Goal: Information Seeking & Learning: Learn about a topic

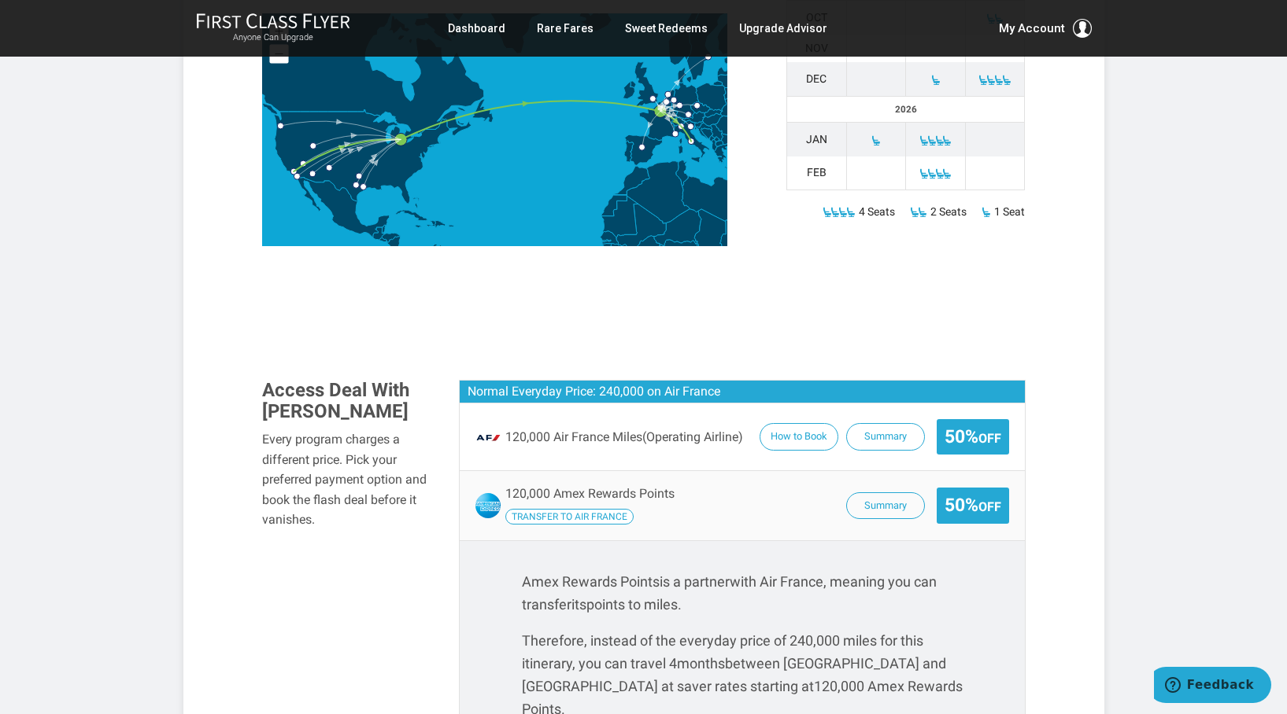
scroll to position [802, 0]
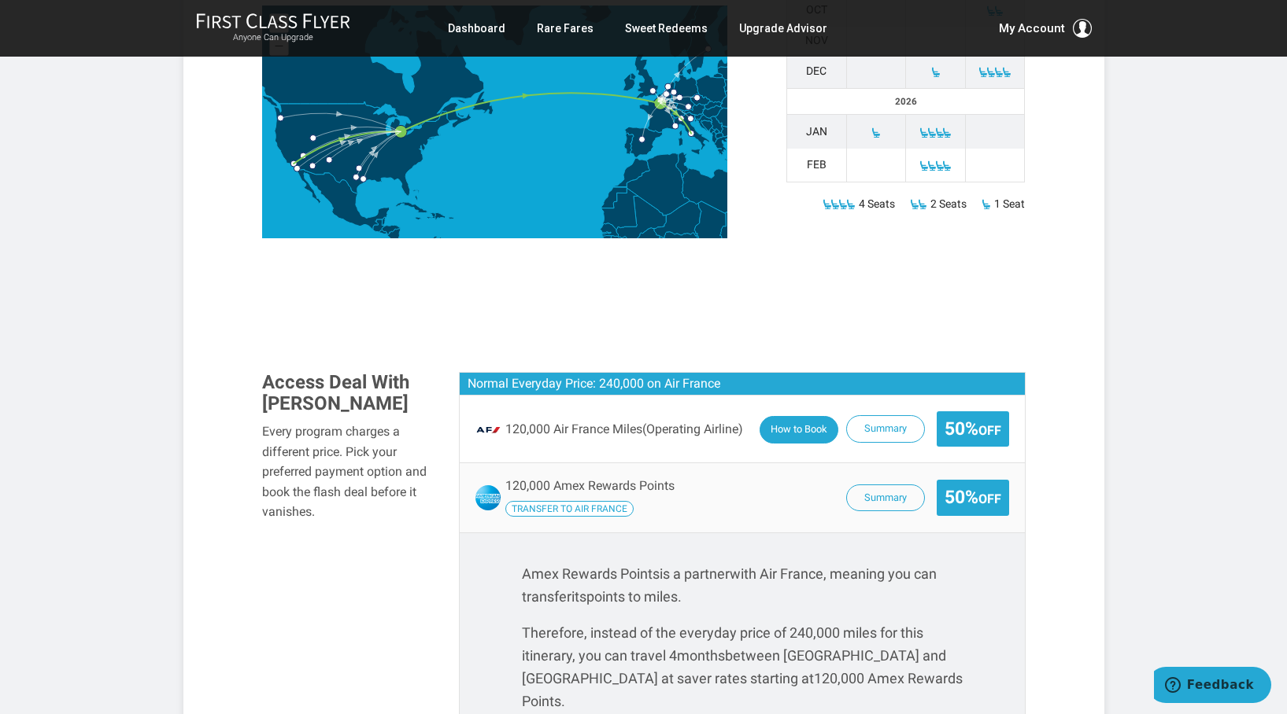
click at [800, 416] on button "How to Book" at bounding box center [798, 430] width 79 height 28
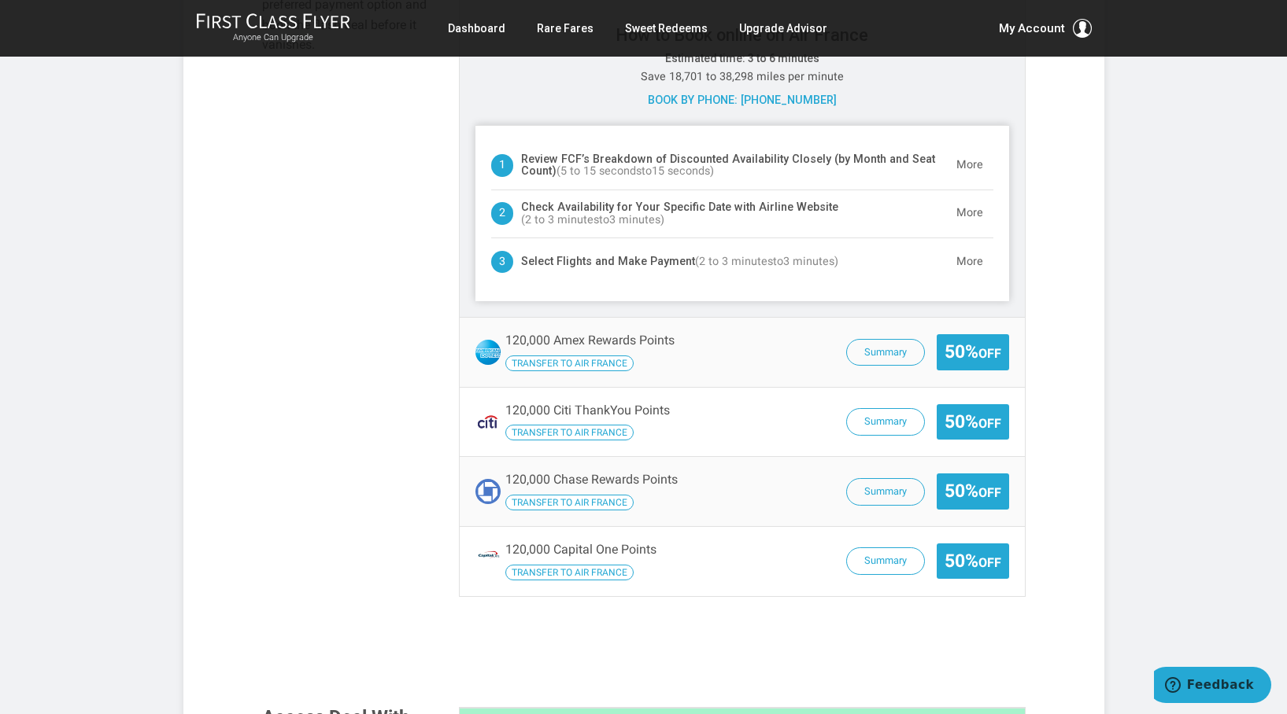
scroll to position [1229, 0]
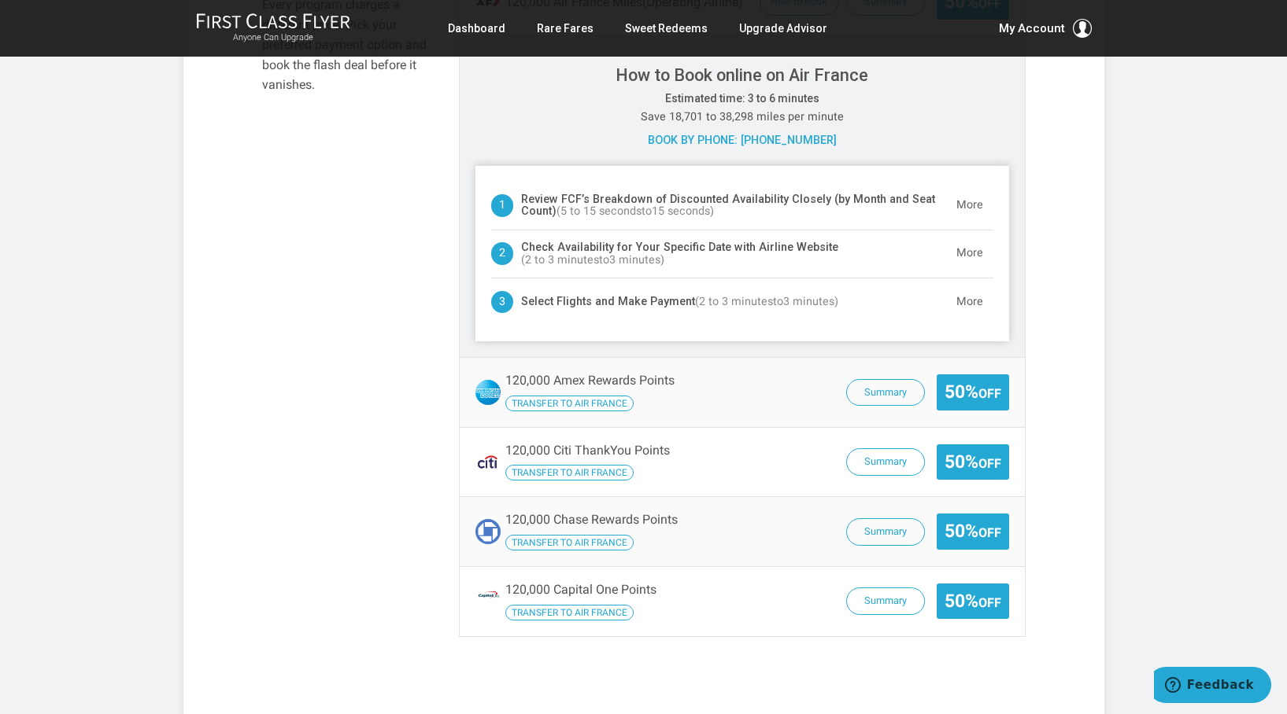
click at [567, 396] on span "Transfer to Air France" at bounding box center [569, 404] width 128 height 16
click at [894, 380] on button "Summary" at bounding box center [885, 394] width 79 height 28
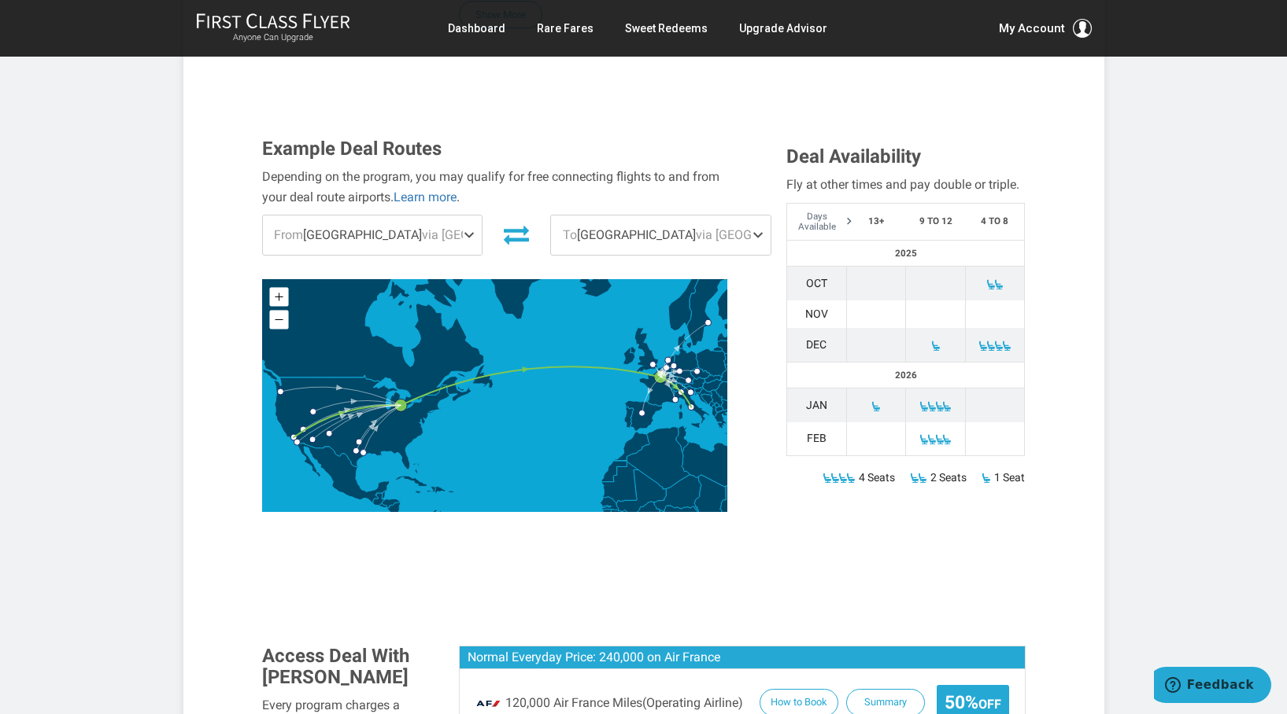
scroll to position [520, 0]
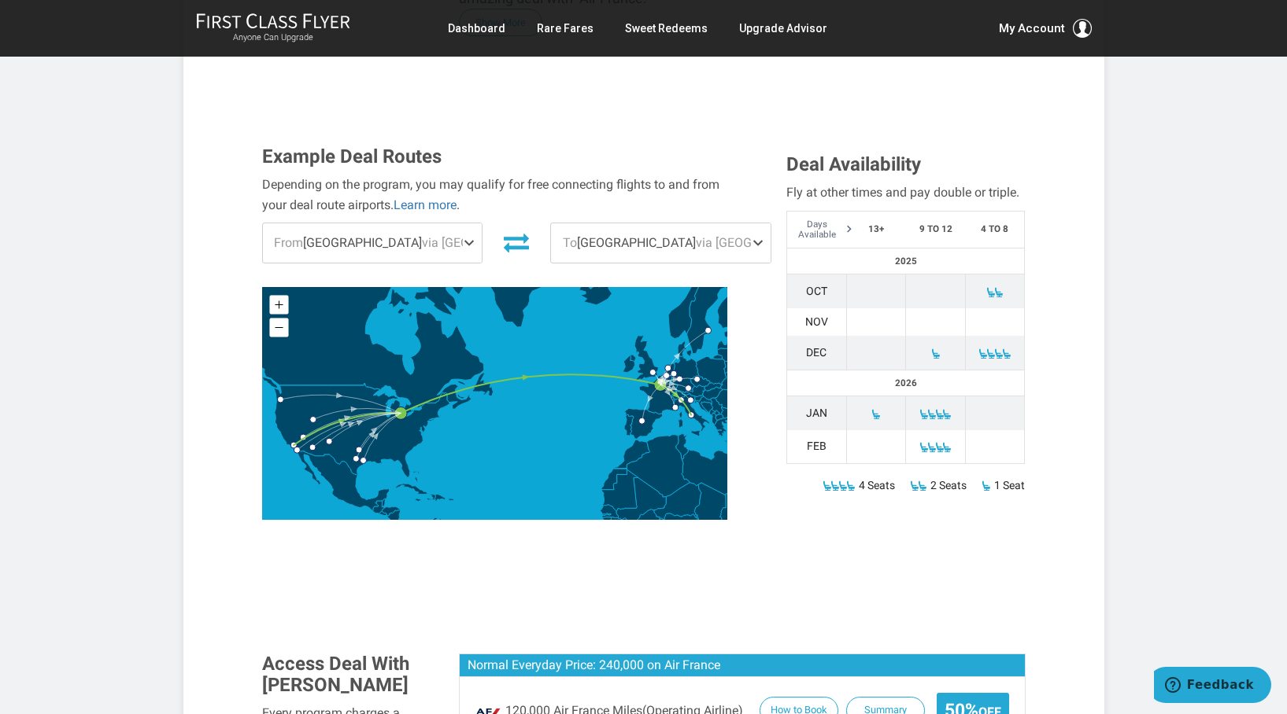
click at [751, 223] on span at bounding box center [760, 242] width 19 height 39
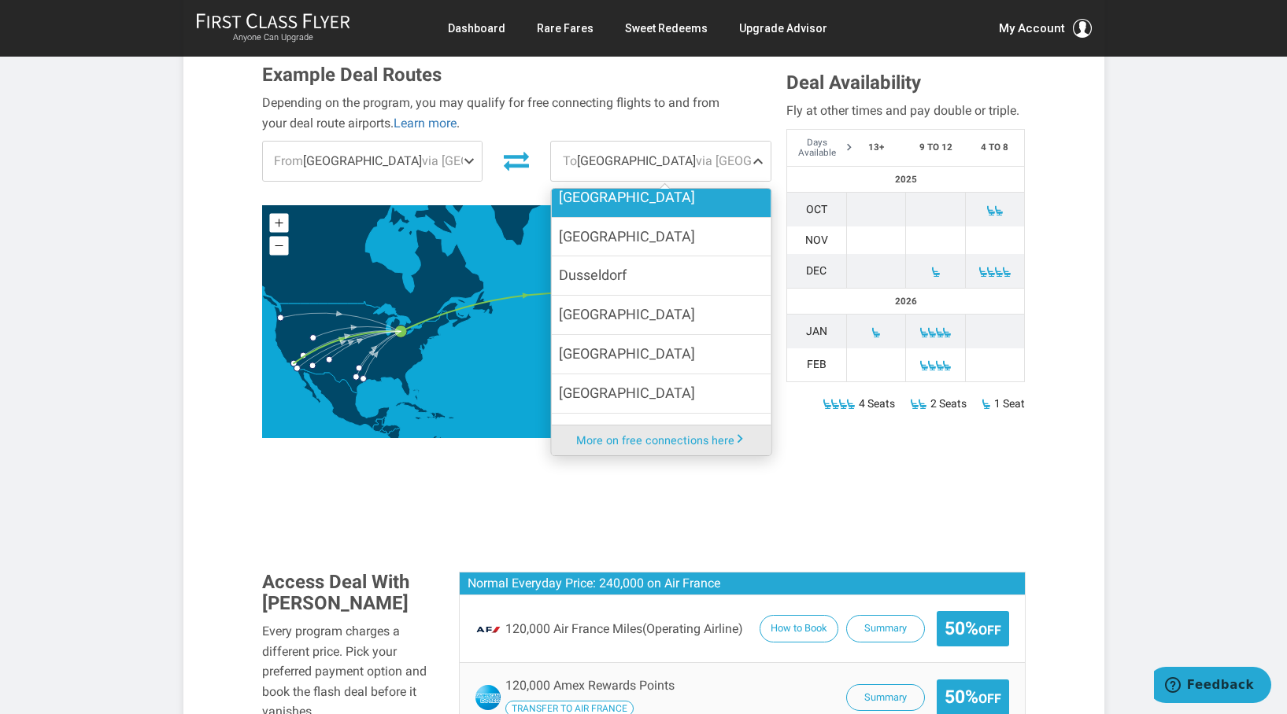
scroll to position [142, 0]
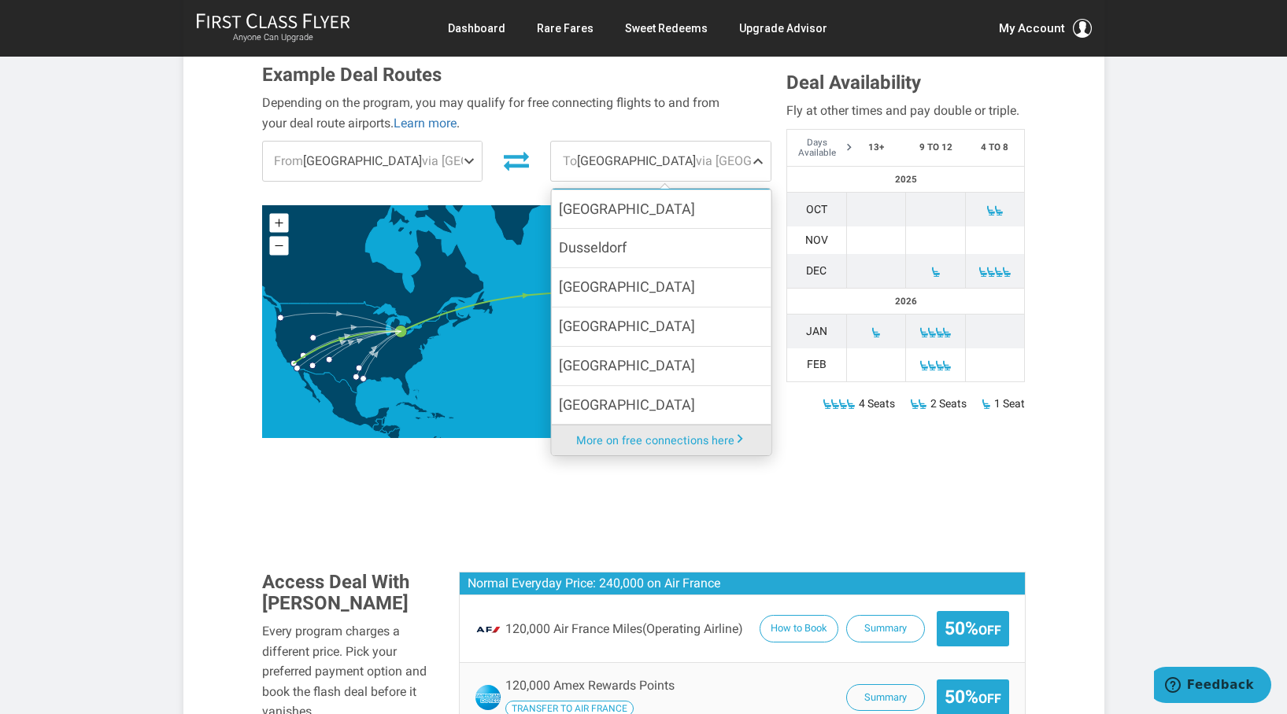
click at [607, 308] on label "[GEOGRAPHIC_DATA]" at bounding box center [661, 327] width 220 height 39
click at [0, 0] on input "[GEOGRAPHIC_DATA]" at bounding box center [0, 0] width 0 height 0
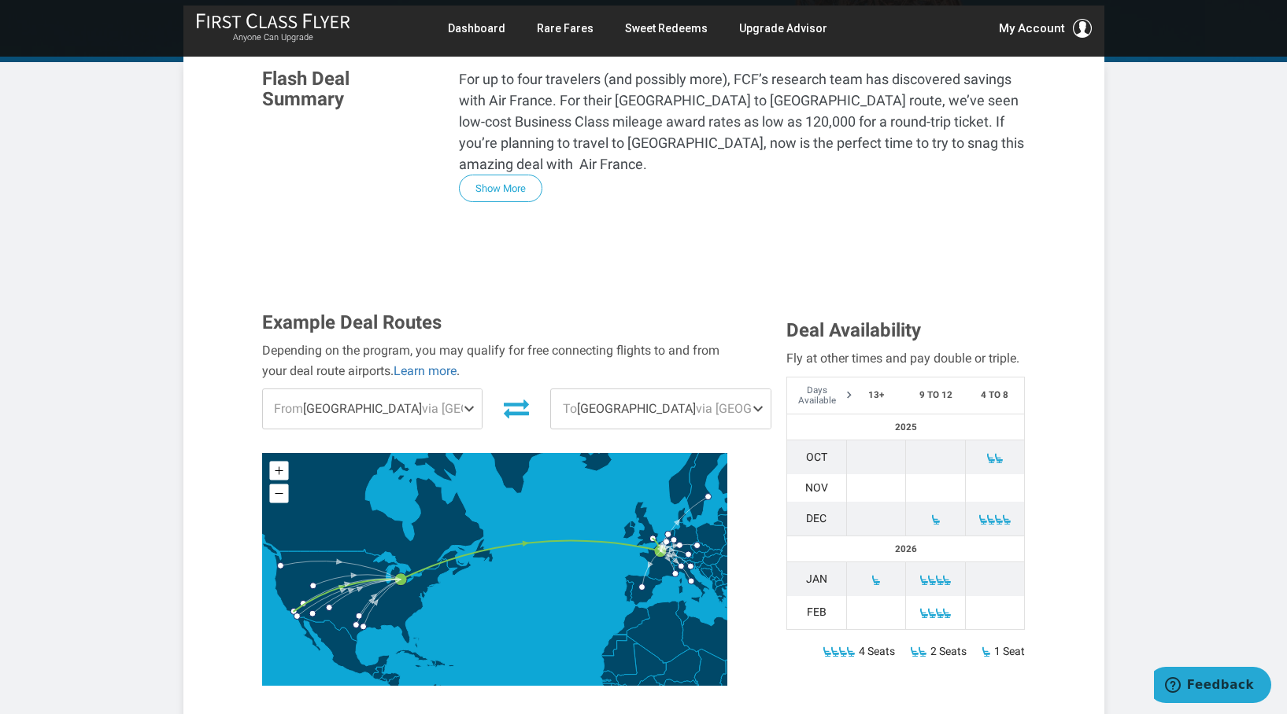
scroll to position [316, 0]
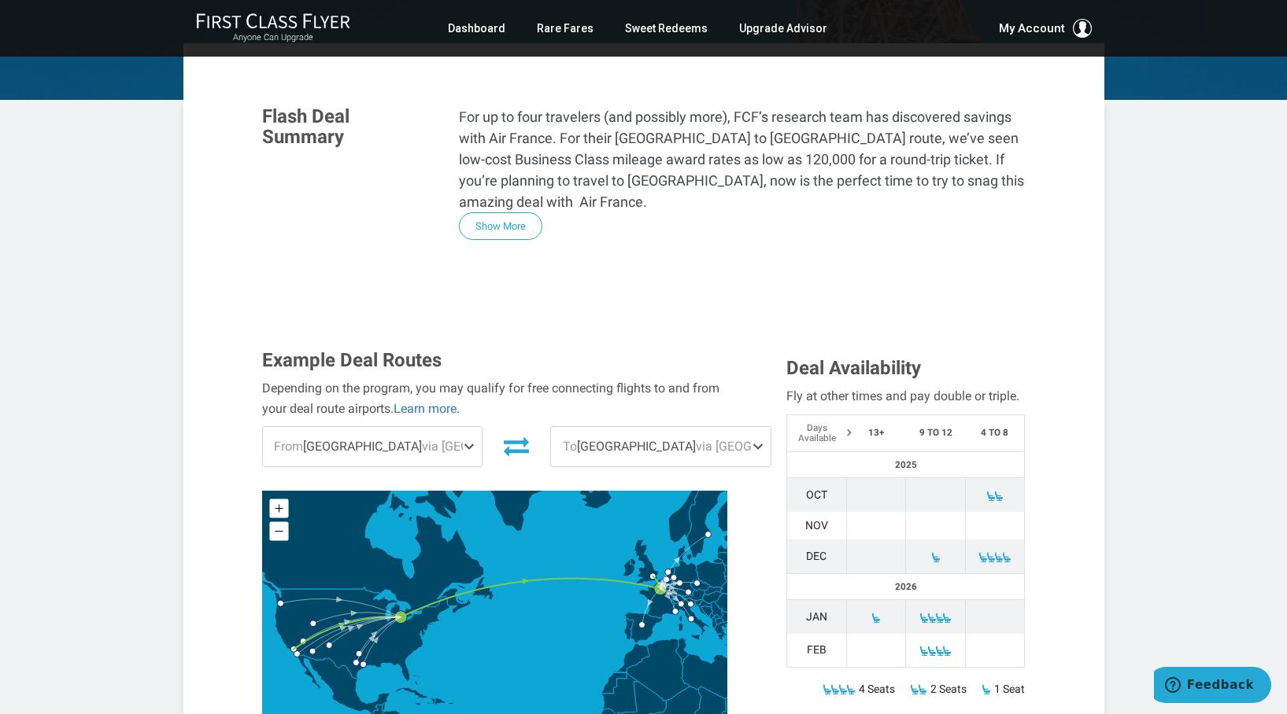
click at [751, 427] on span at bounding box center [760, 446] width 19 height 39
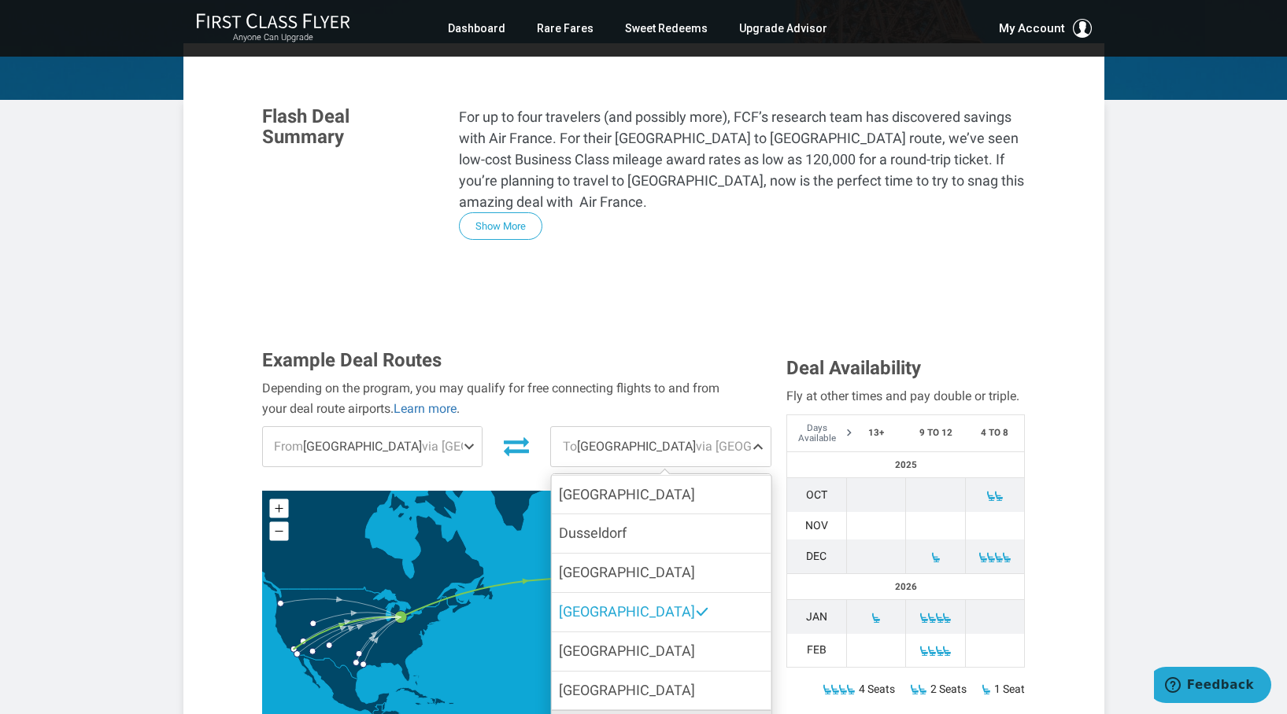
click at [751, 427] on span at bounding box center [760, 446] width 19 height 39
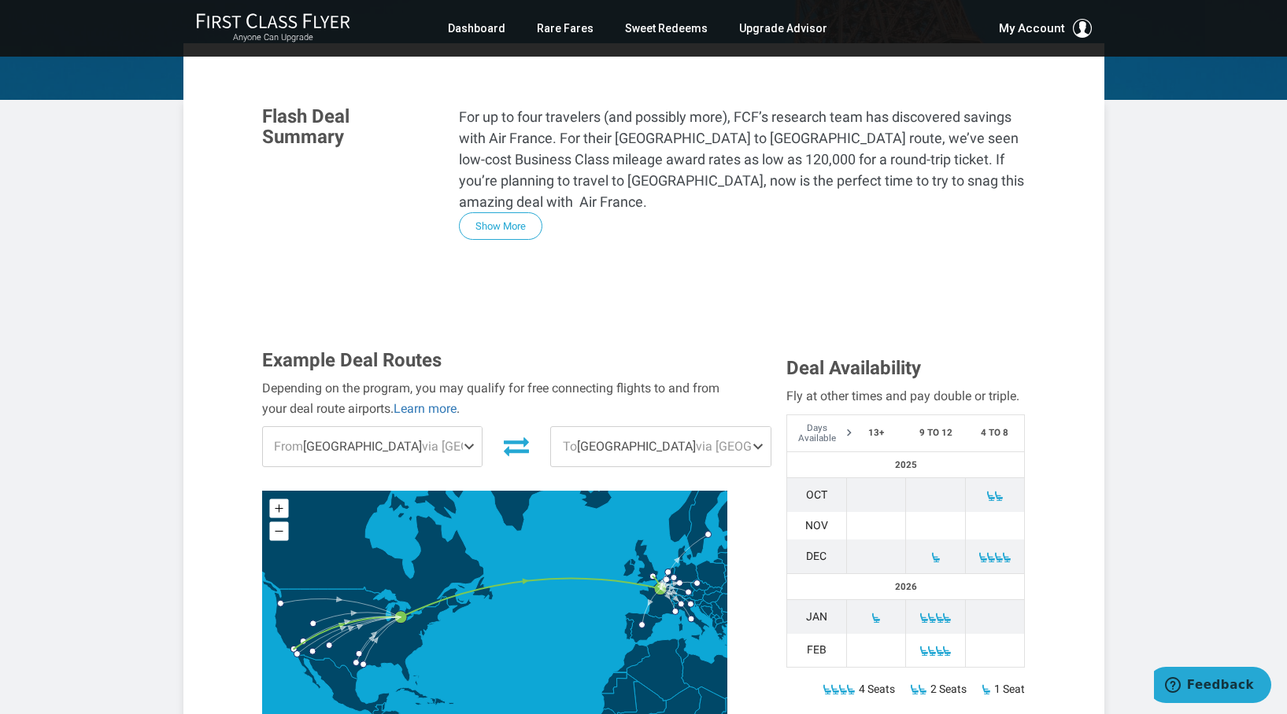
click at [566, 427] on span "To London via Paris" at bounding box center [661, 446] width 220 height 39
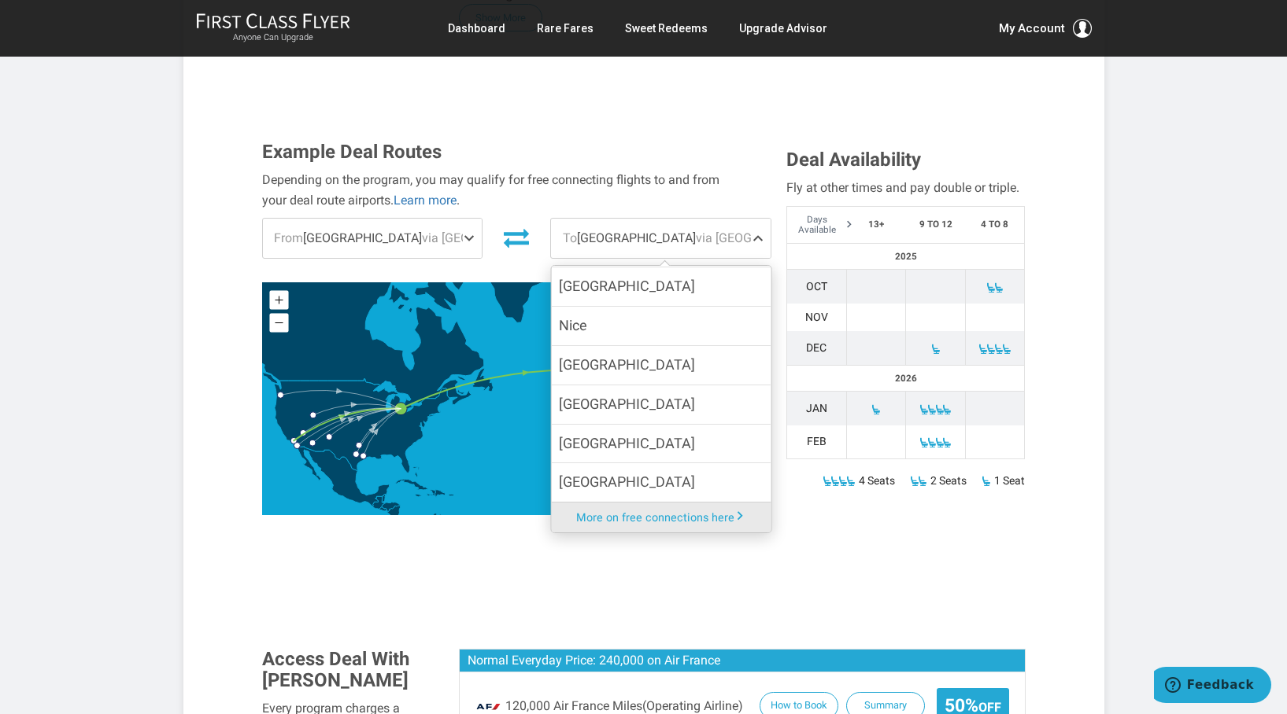
scroll to position [526, 0]
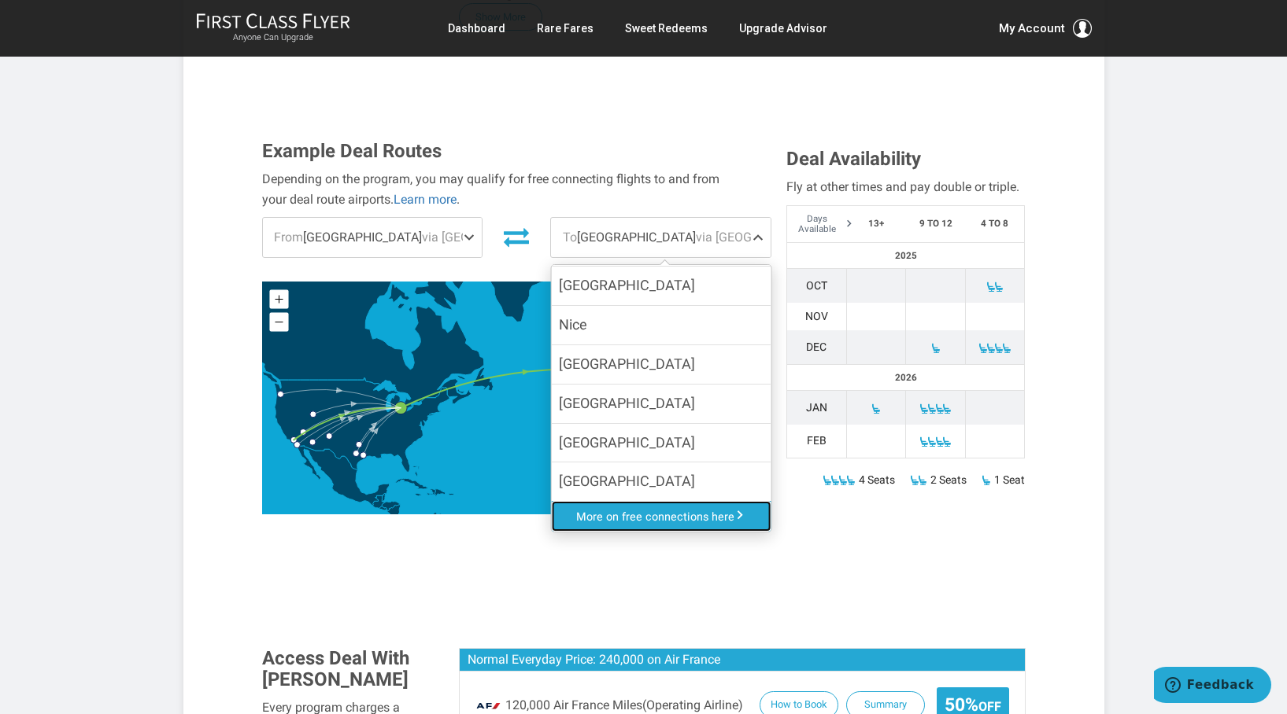
click at [599, 501] on link "More on free connections here" at bounding box center [661, 516] width 220 height 30
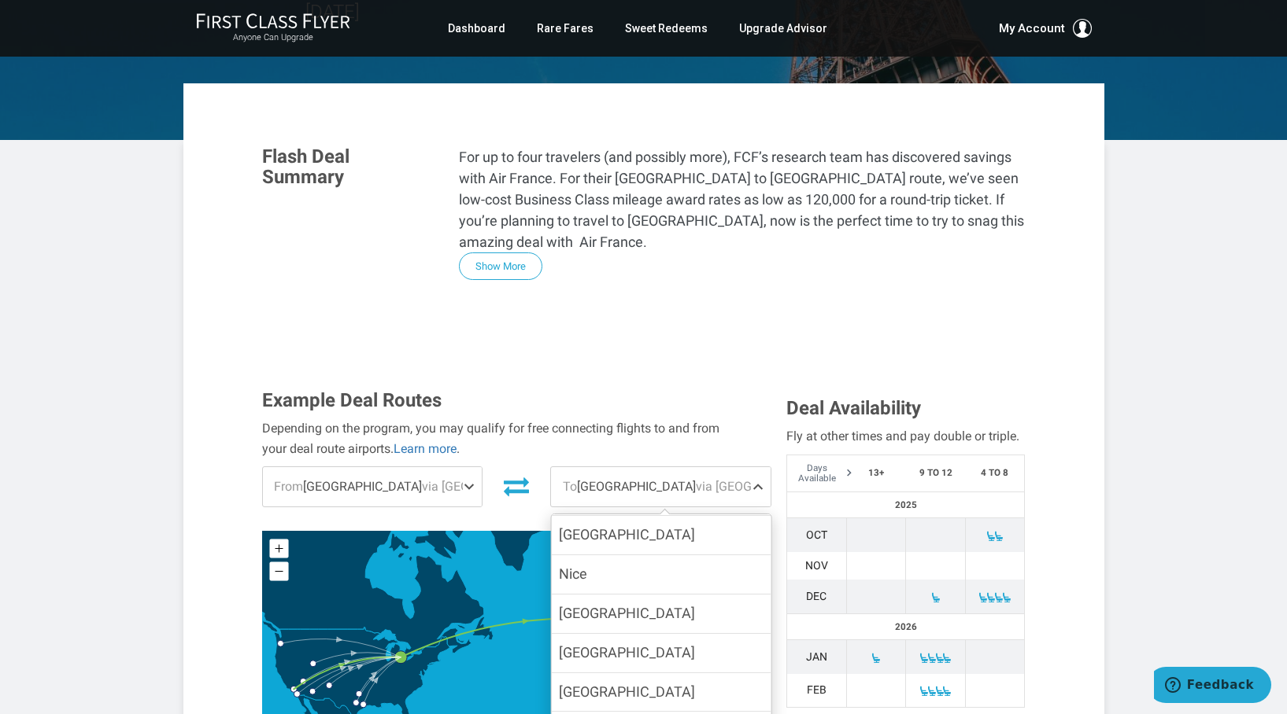
scroll to position [0, 0]
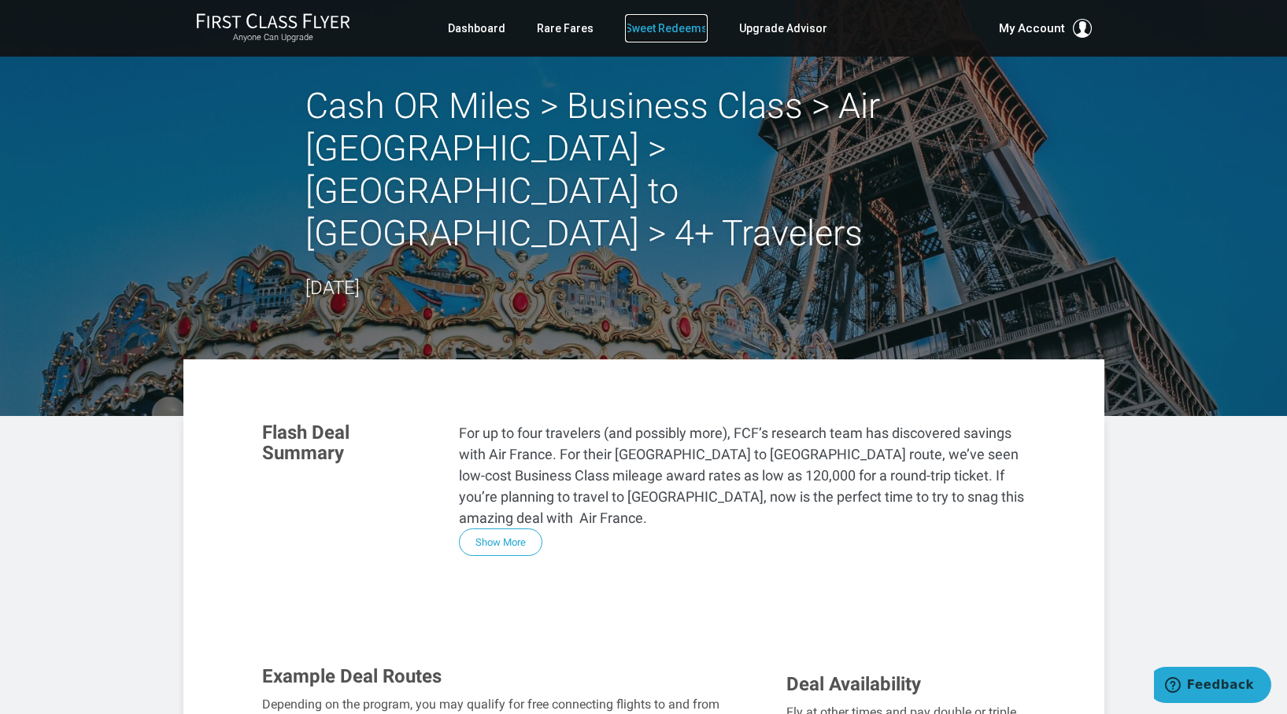
click at [674, 28] on link "Sweet Redeems" at bounding box center [666, 28] width 83 height 28
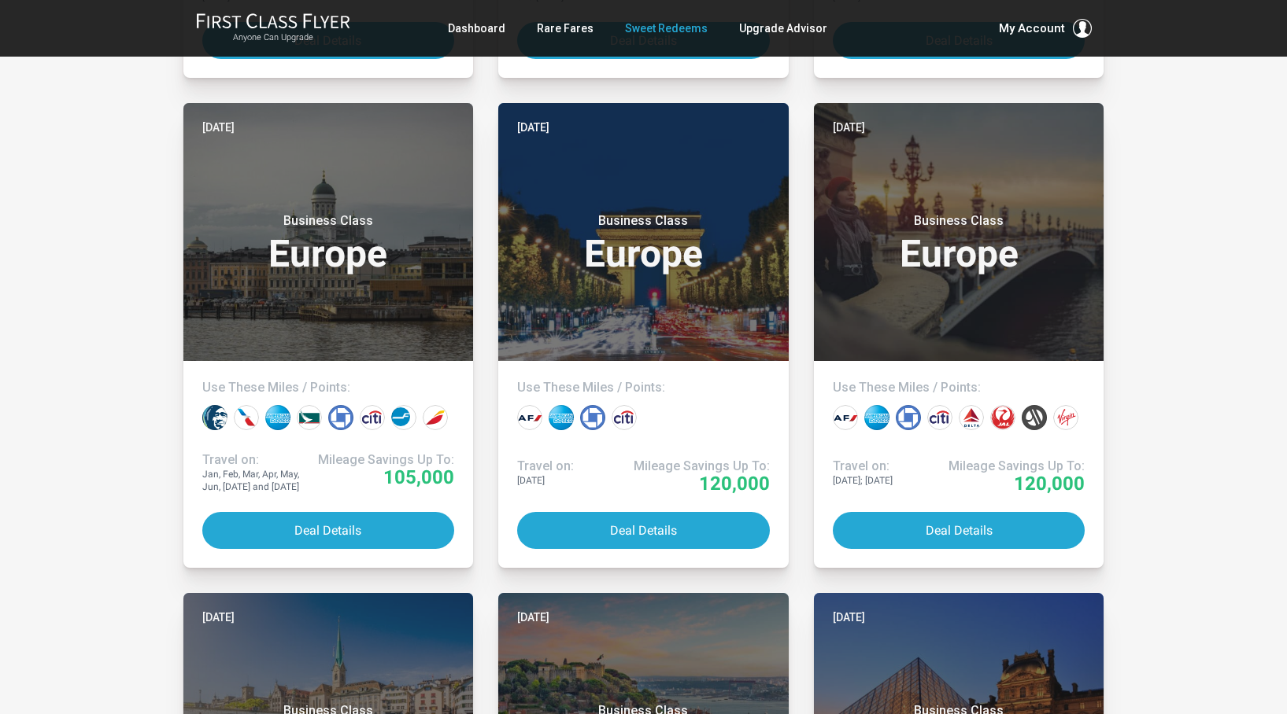
scroll to position [800, 0]
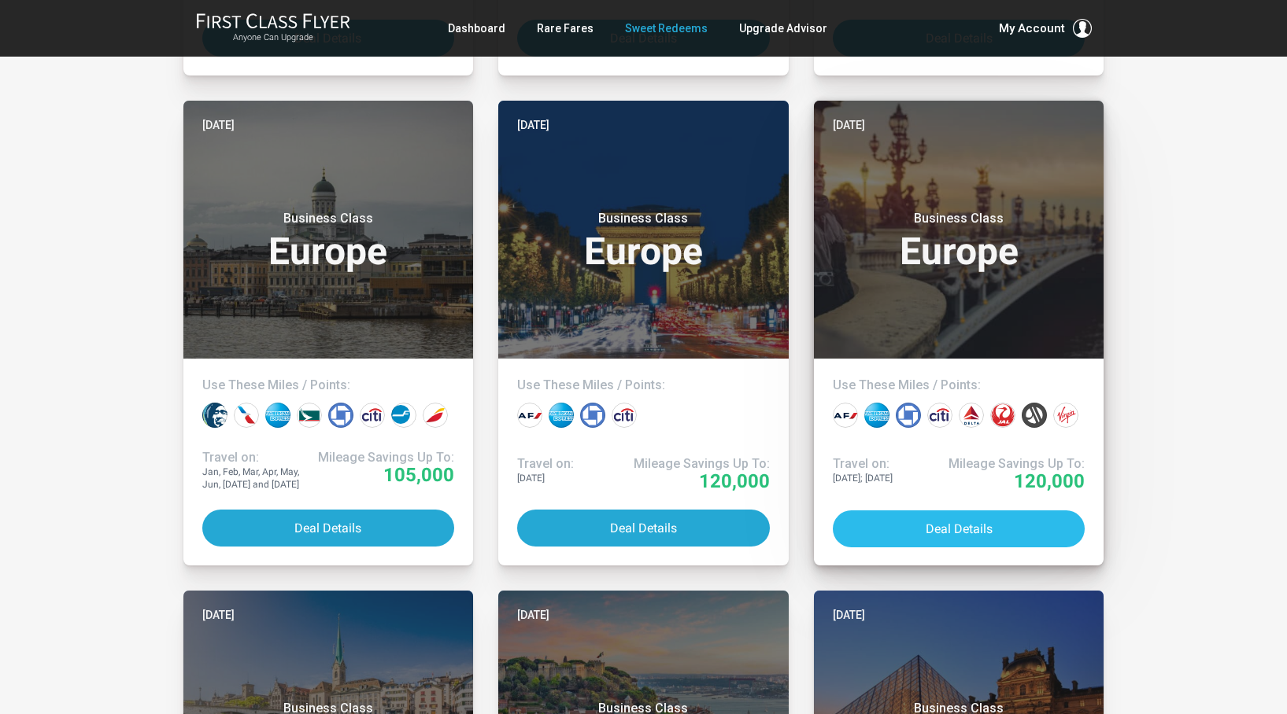
click at [972, 527] on button "Deal Details" at bounding box center [959, 529] width 253 height 37
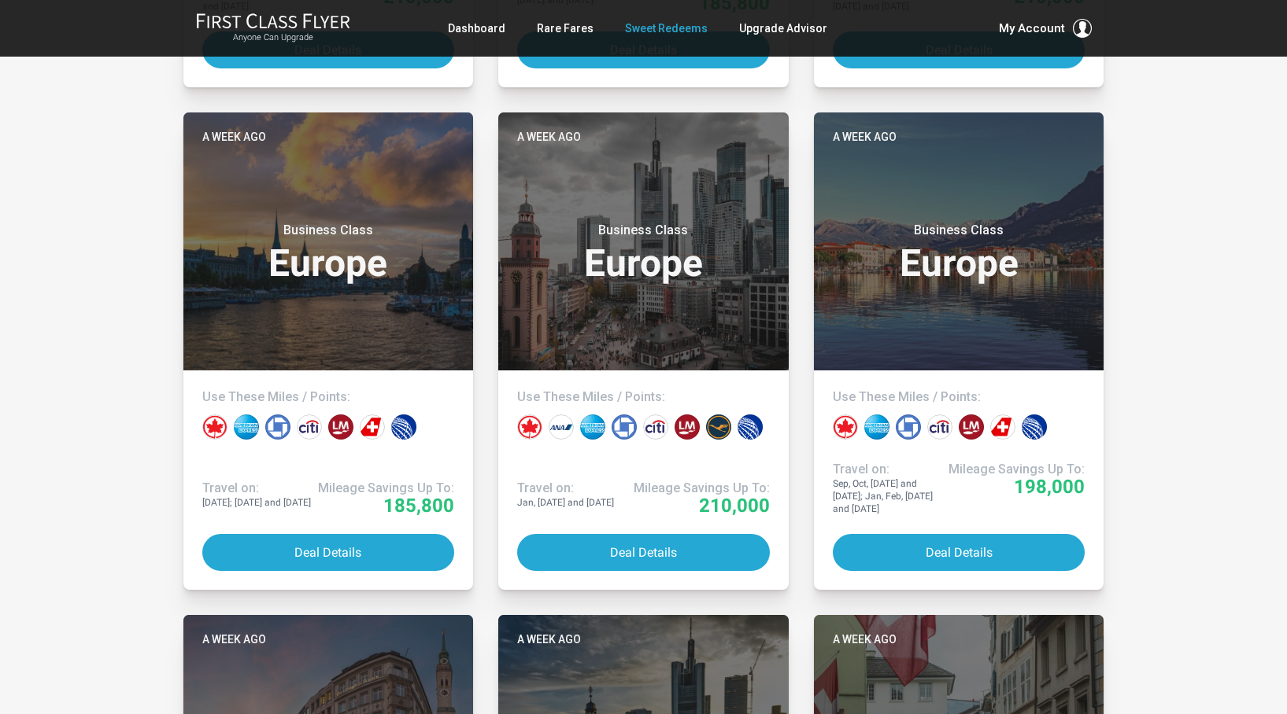
scroll to position [3258, 0]
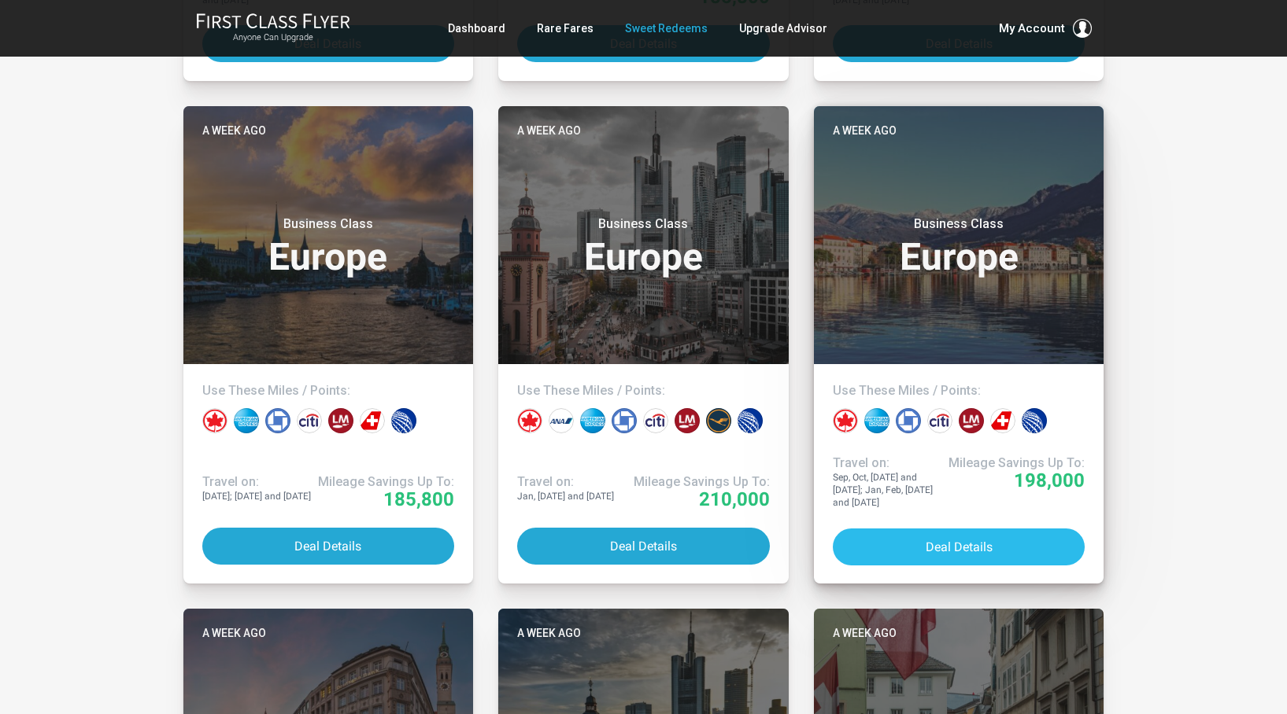
click at [925, 541] on button "Deal Details" at bounding box center [959, 547] width 253 height 37
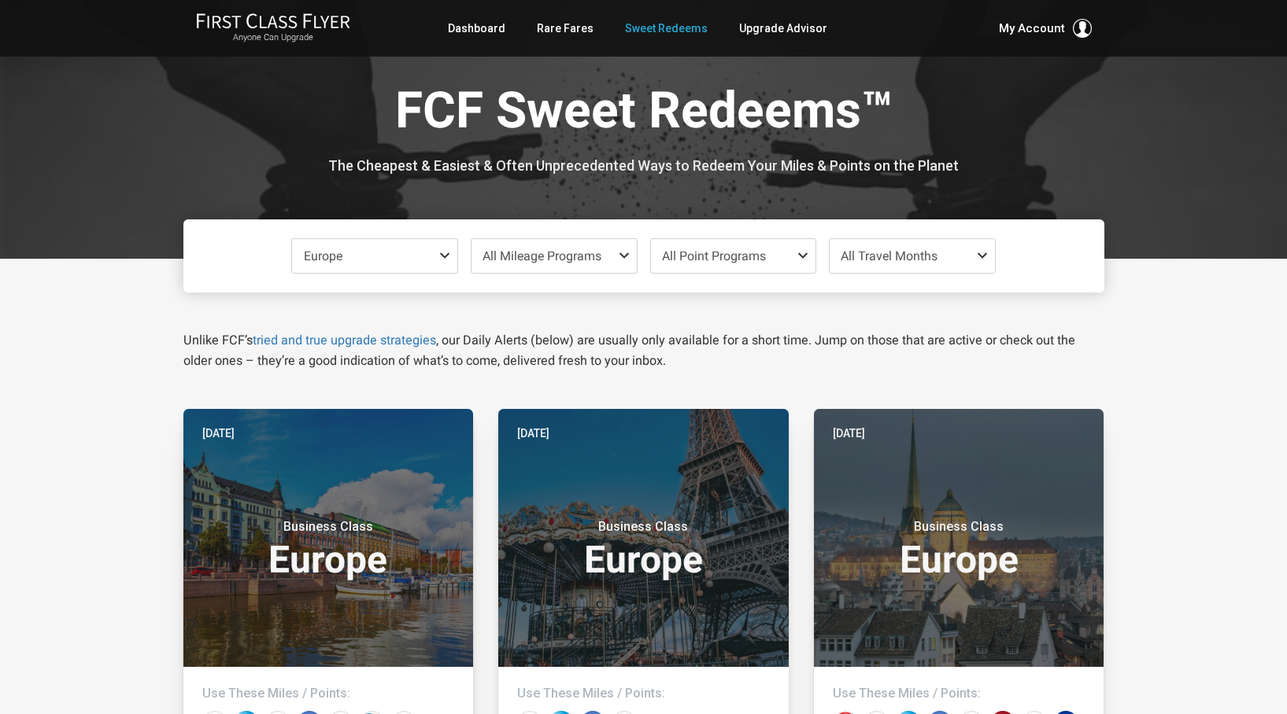
scroll to position [0, 0]
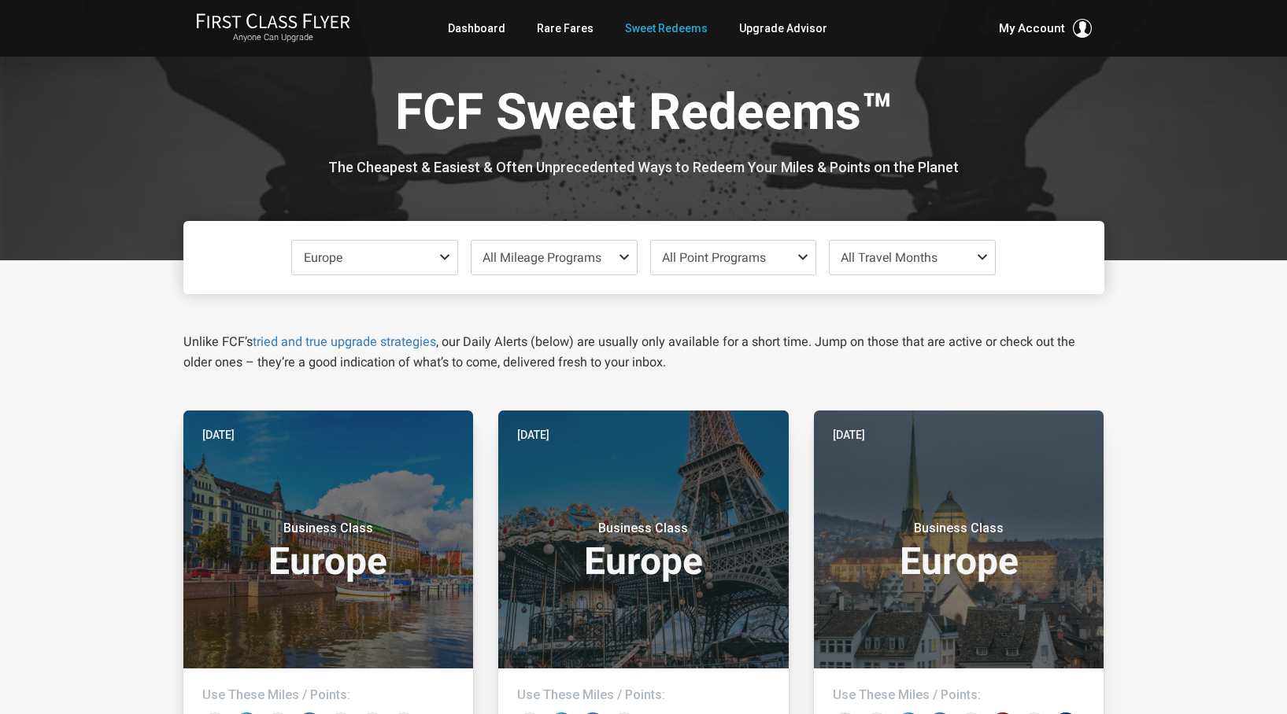
click at [928, 260] on span "All Travel Months" at bounding box center [888, 257] width 97 height 15
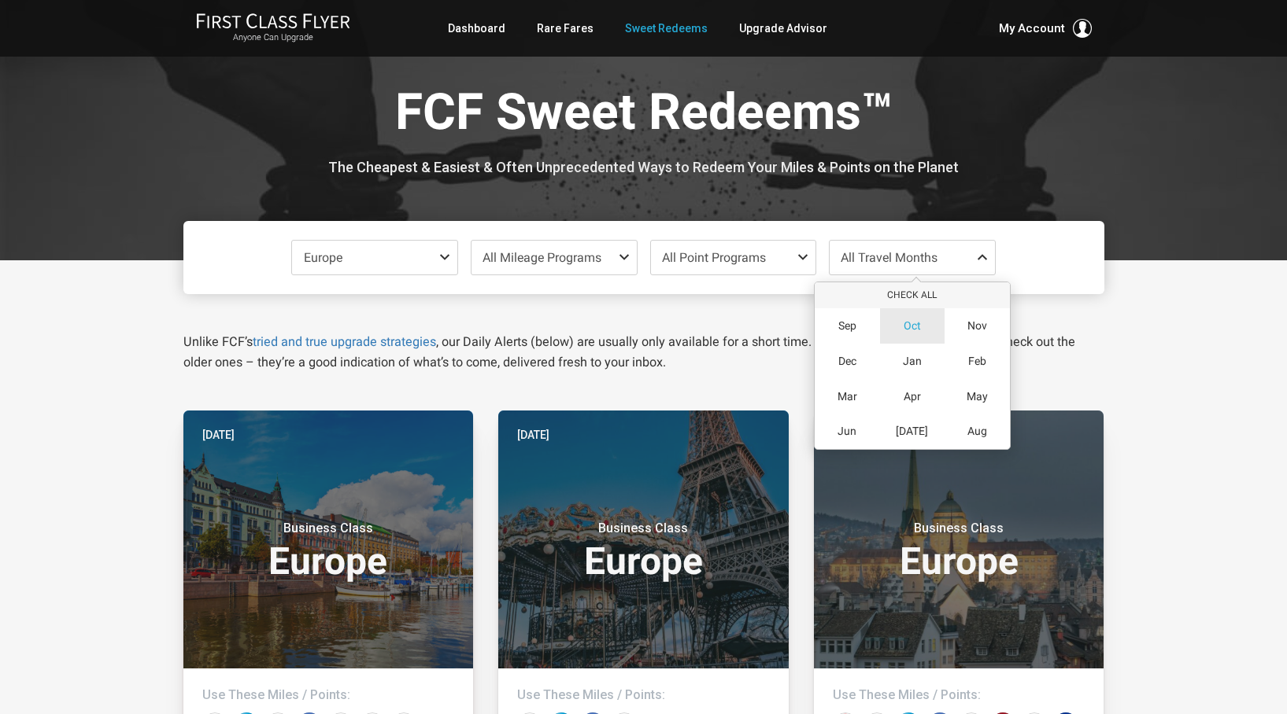
click at [906, 329] on span "Oct" at bounding box center [911, 325] width 17 height 13
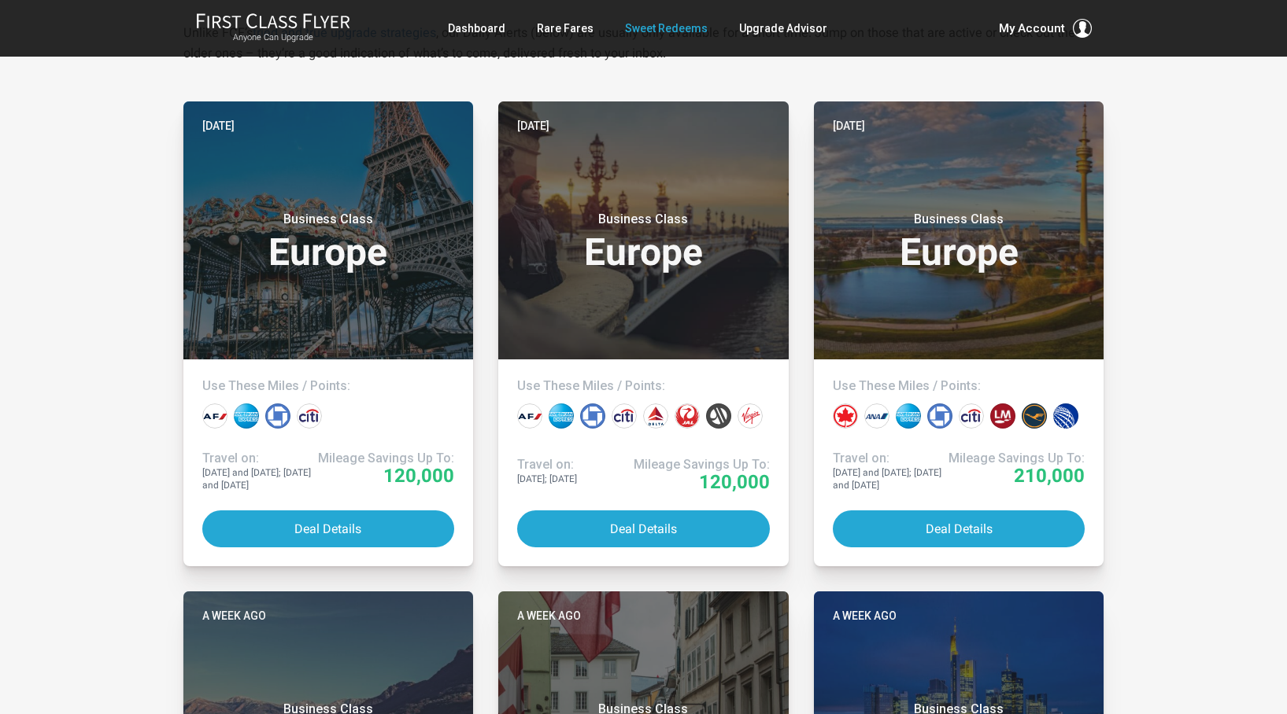
scroll to position [338, 0]
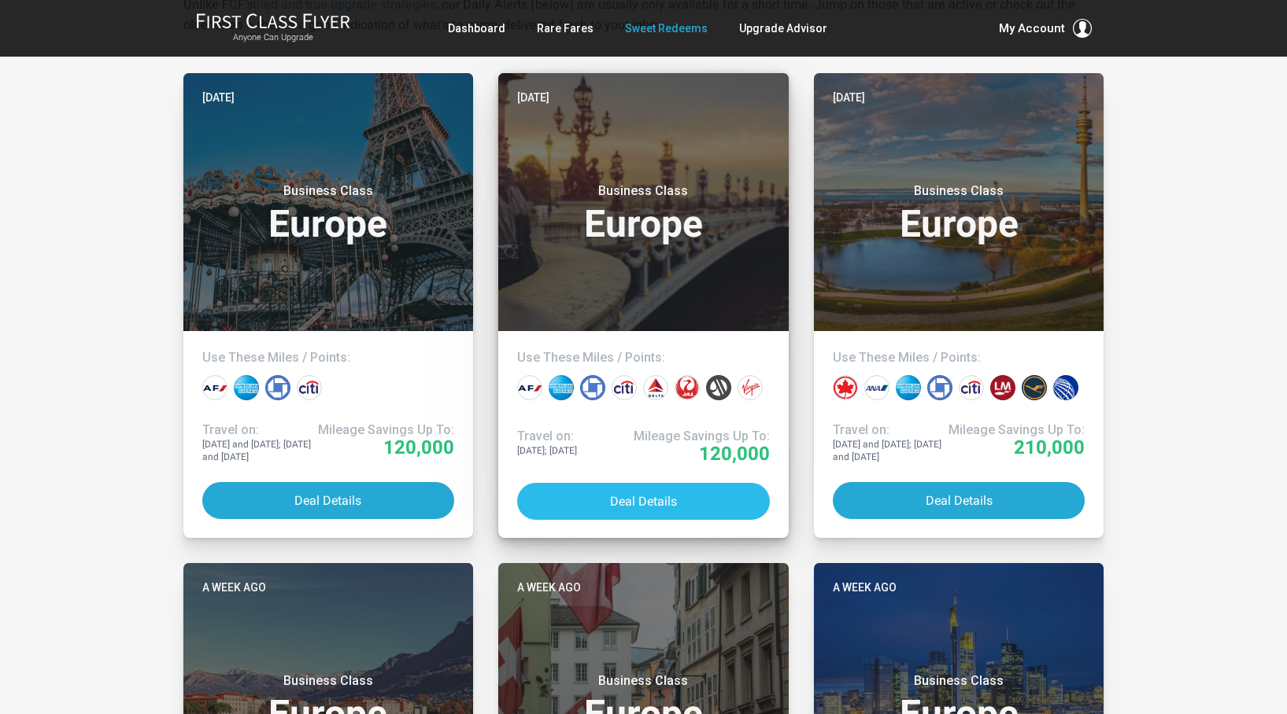
click at [589, 503] on button "Deal Details" at bounding box center [643, 501] width 253 height 37
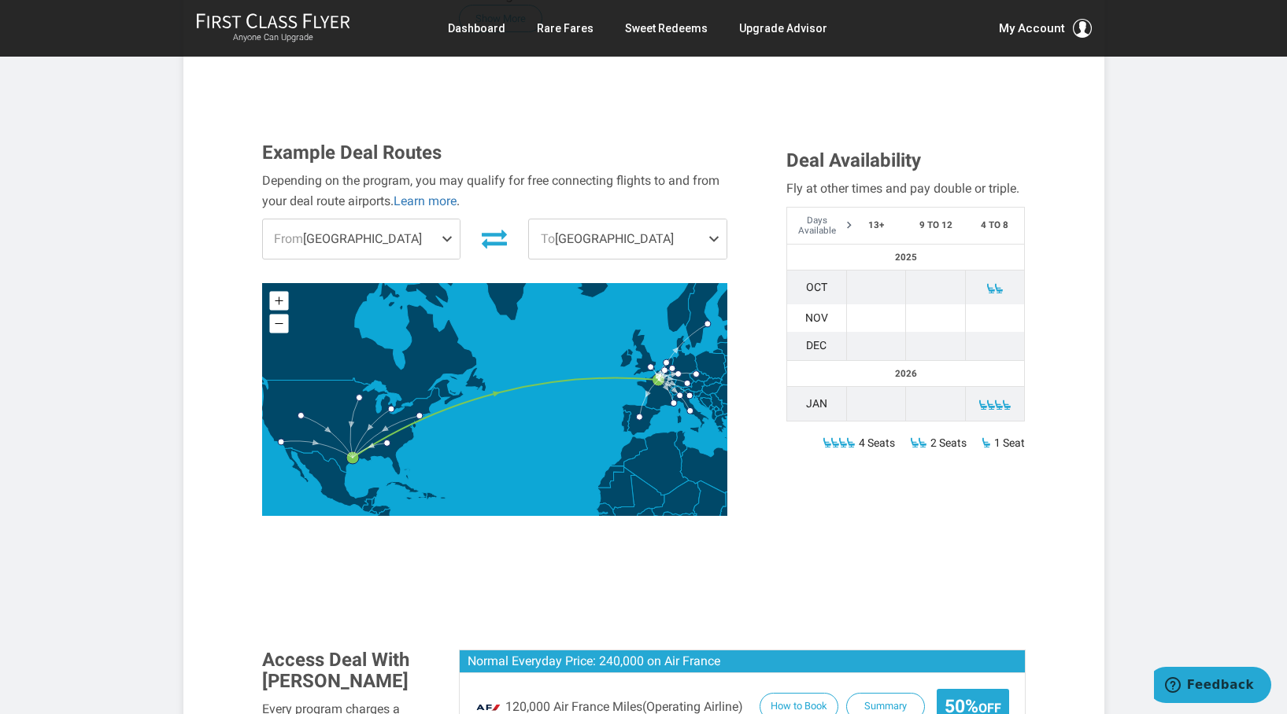
scroll to position [540, 0]
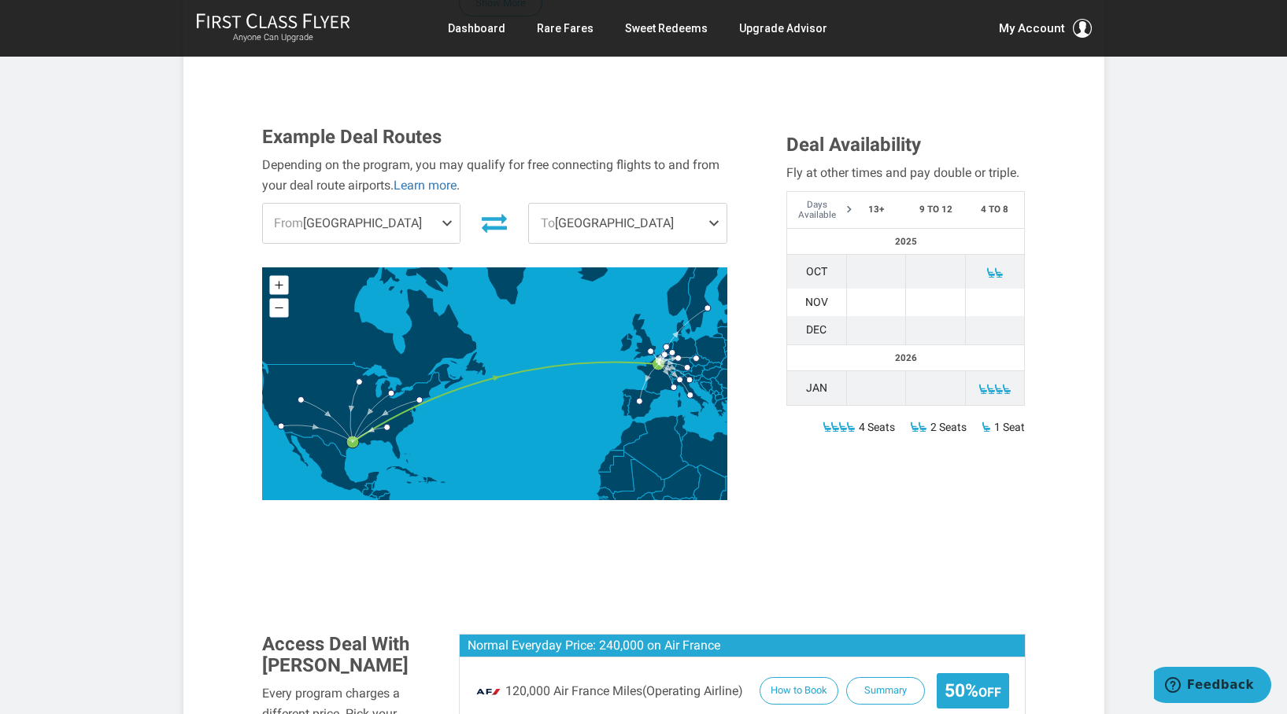
click at [449, 204] on span at bounding box center [450, 223] width 19 height 39
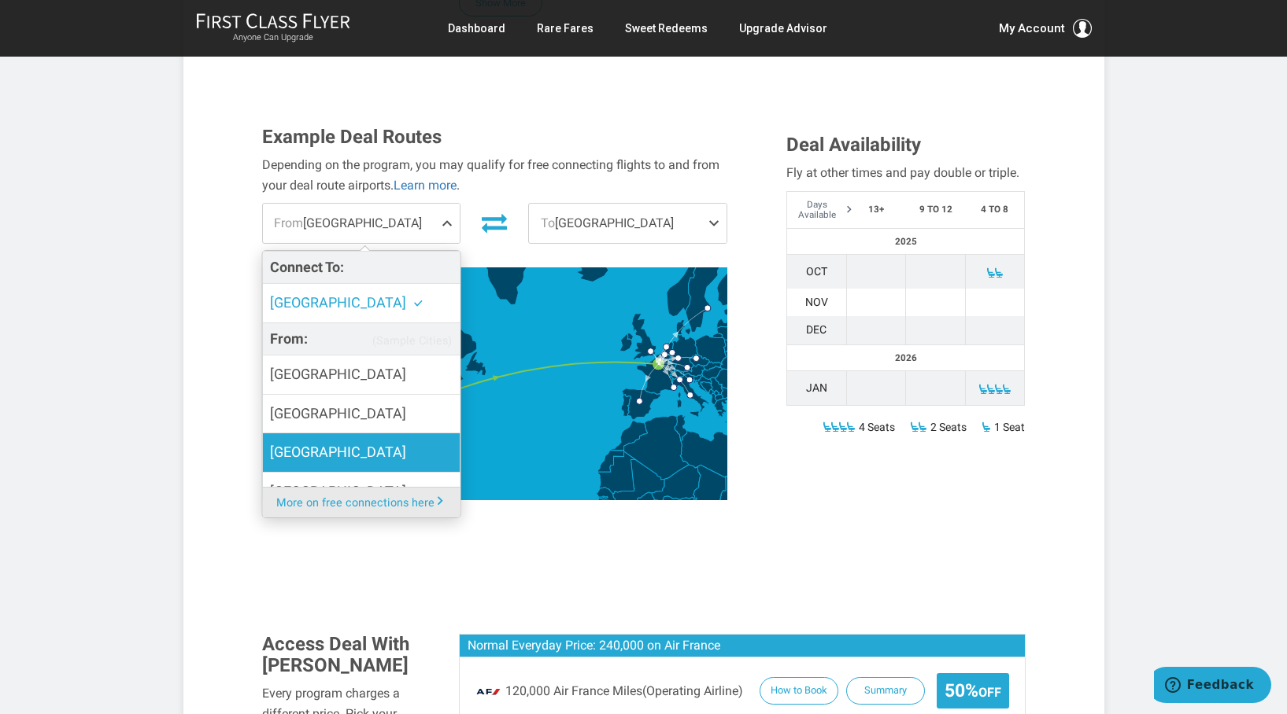
click at [294, 441] on span "[GEOGRAPHIC_DATA]" at bounding box center [338, 452] width 136 height 23
click at [0, 0] on input "[GEOGRAPHIC_DATA]" at bounding box center [0, 0] width 0 height 0
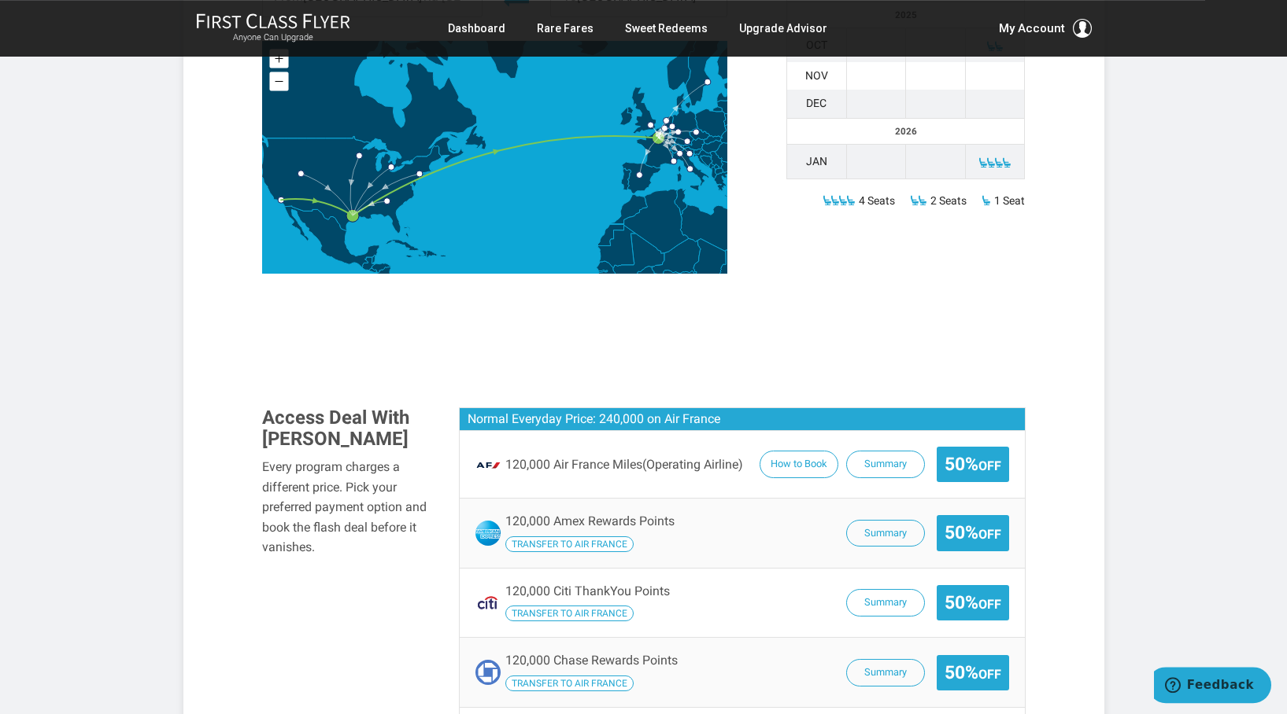
scroll to position [770, 0]
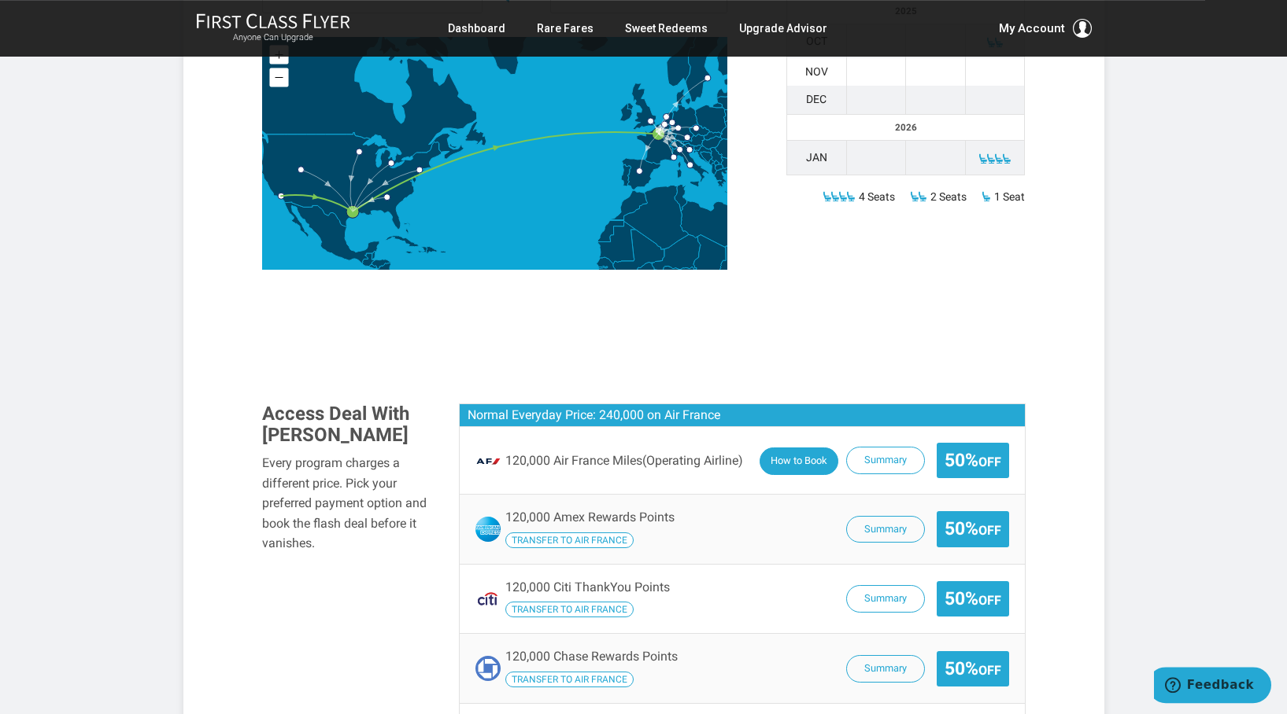
click at [788, 448] on button "How to Book" at bounding box center [798, 462] width 79 height 28
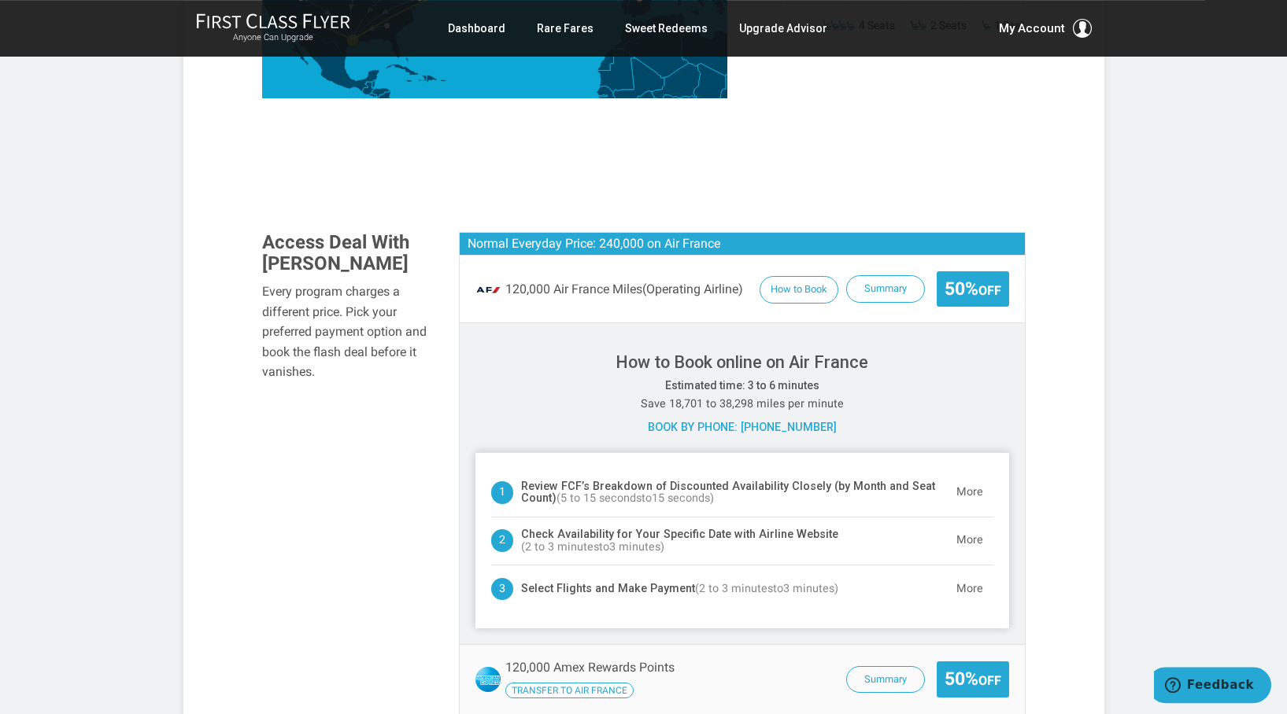
scroll to position [943, 0]
